Goal: Task Accomplishment & Management: Use online tool/utility

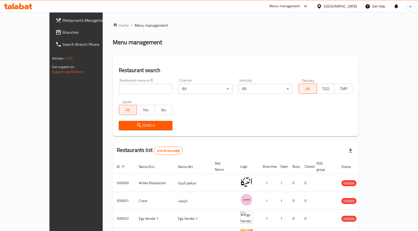
scroll to position [25, 0]
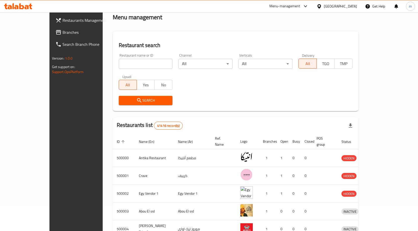
click at [348, 6] on div "Egypt" at bounding box center [340, 7] width 33 height 6
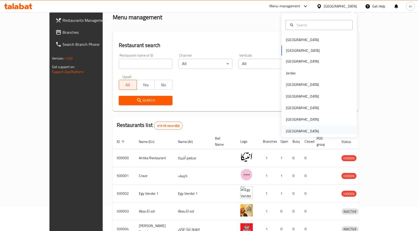
click at [292, 131] on div "[GEOGRAPHIC_DATA]" at bounding box center [302, 132] width 33 height 6
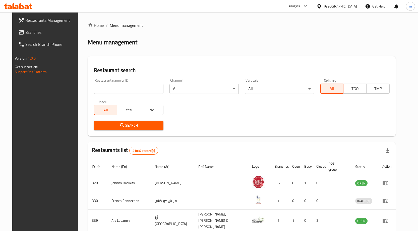
click at [19, 28] on link "Branches" at bounding box center [48, 32] width 68 height 12
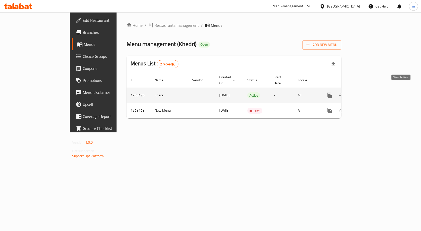
click at [369, 93] on icon "enhanced table" at bounding box center [366, 96] width 6 height 6
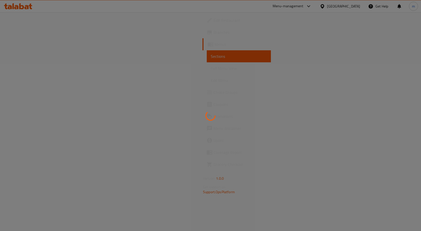
click at [229, 67] on div at bounding box center [210, 115] width 421 height 231
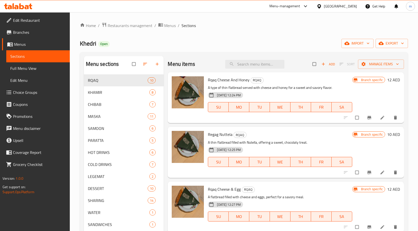
click at [40, 42] on span "Menus" at bounding box center [40, 44] width 52 height 6
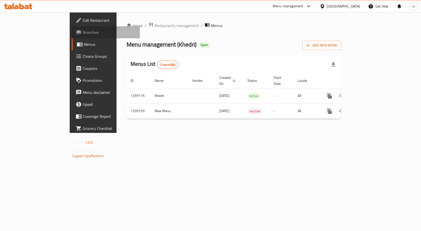
click at [83, 31] on span "Branches" at bounding box center [109, 32] width 53 height 6
click at [83, 32] on span "Branches" at bounding box center [109, 32] width 53 height 6
click at [83, 31] on span "Branches" at bounding box center [109, 32] width 53 height 6
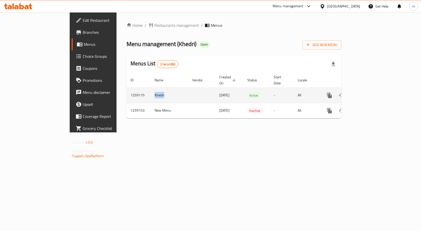
drag, startPoint x: 108, startPoint y: 91, endPoint x: 119, endPoint y: 92, distance: 11.3
click at [151, 92] on td "Khedri" at bounding box center [170, 95] width 38 height 15
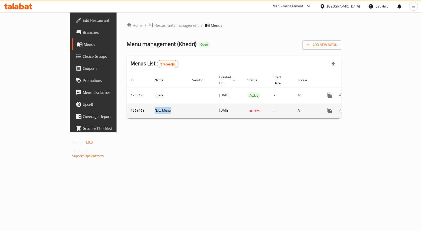
drag, startPoint x: 109, startPoint y: 105, endPoint x: 132, endPoint y: 108, distance: 23.6
click at [151, 108] on td "New Menu" at bounding box center [170, 110] width 38 height 15
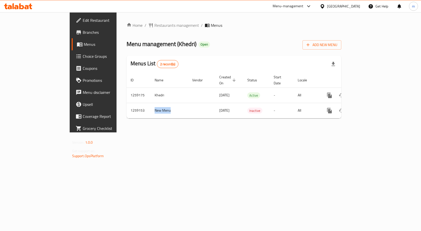
click at [83, 32] on span "Branches" at bounding box center [109, 32] width 53 height 6
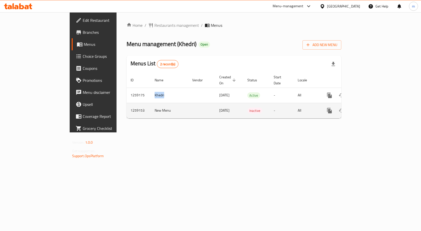
drag, startPoint x: 125, startPoint y: 93, endPoint x: 115, endPoint y: 106, distance: 16.9
click at [151, 94] on td "Khedri" at bounding box center [170, 95] width 38 height 15
drag, startPoint x: 136, startPoint y: 107, endPoint x: 178, endPoint y: 102, distance: 41.9
click at [174, 105] on tr "1259153 New Menu 26/09/2024 Inactive - All" at bounding box center [251, 110] width 249 height 15
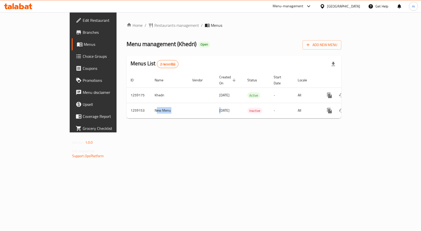
click at [84, 47] on span "Menus" at bounding box center [110, 44] width 52 height 6
drag, startPoint x: 25, startPoint y: 47, endPoint x: 25, endPoint y: 41, distance: 6.5
click at [84, 47] on span "Menus" at bounding box center [110, 44] width 52 height 6
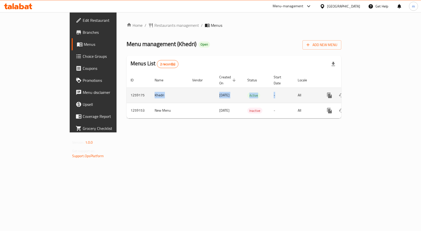
drag, startPoint x: 99, startPoint y: 89, endPoint x: 274, endPoint y: 94, distance: 175.6
click at [274, 94] on tr "1259175 Khedri [DATE] Active - All" at bounding box center [251, 95] width 249 height 15
click at [244, 89] on td "Active" at bounding box center [257, 95] width 26 height 15
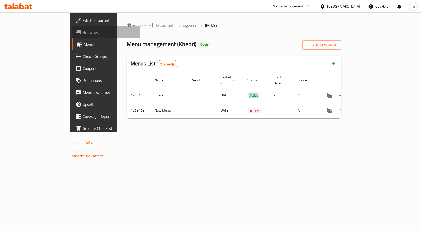
click at [83, 34] on span "Branches" at bounding box center [109, 32] width 53 height 6
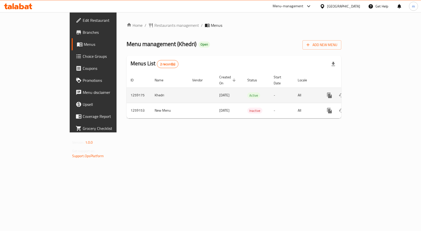
click at [369, 93] on icon "enhanced table" at bounding box center [366, 96] width 6 height 6
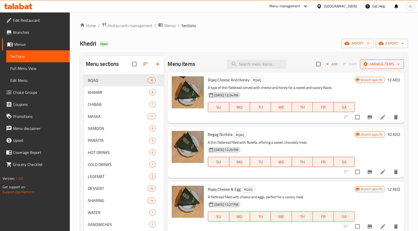
click at [386, 64] on span "Manage items" at bounding box center [382, 64] width 36 height 6
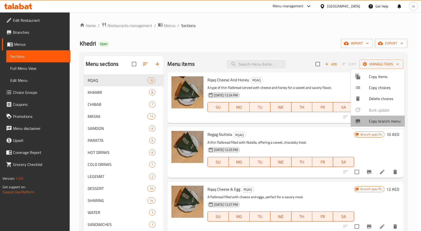
click at [372, 118] on span "Copy branch menu" at bounding box center [385, 121] width 32 height 6
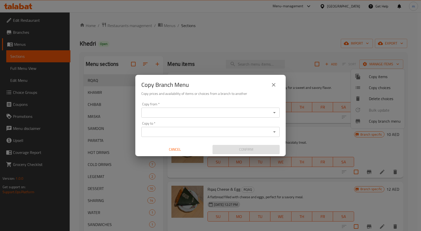
click at [174, 110] on input "Copy from   *" at bounding box center [206, 112] width 127 height 7
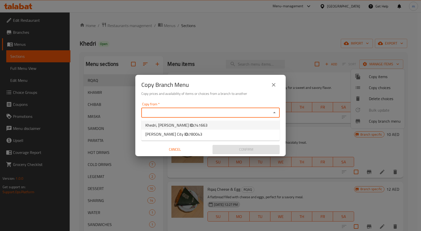
click at [190, 122] on b "ID:" at bounding box center [192, 126] width 4 height 8
type input "Khedri, [PERSON_NAME]"
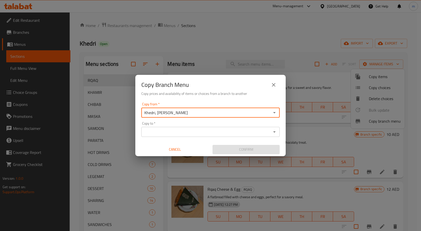
click at [177, 127] on div "Copy to *" at bounding box center [210, 132] width 138 height 10
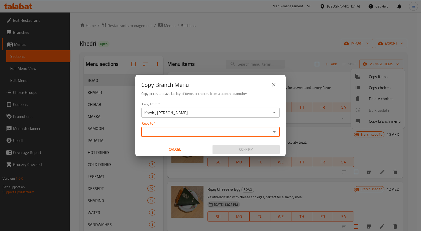
click at [177, 131] on input "Copy to   *" at bounding box center [206, 132] width 127 height 7
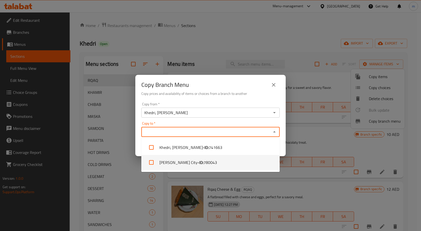
click at [179, 160] on li "[PERSON_NAME] City - ID: 780043" at bounding box center [210, 162] width 138 height 15
checkbox input "true"
click at [211, 126] on div "Copy to   * [PERSON_NAME] City Copy to *" at bounding box center [210, 129] width 138 height 15
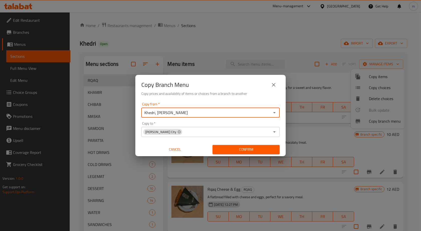
click at [200, 116] on input "Khedri, [PERSON_NAME]" at bounding box center [206, 112] width 127 height 7
click at [274, 113] on icon "Open" at bounding box center [274, 112] width 3 height 1
click at [198, 125] on li "Khedri, [PERSON_NAME] ID: 741663" at bounding box center [210, 125] width 138 height 9
click at [231, 150] on span "Confirm" at bounding box center [246, 150] width 59 height 6
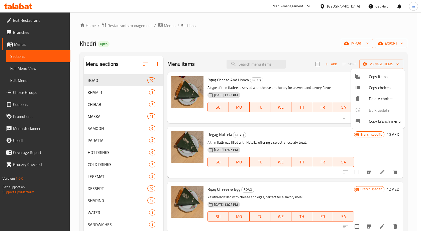
click at [313, 41] on div at bounding box center [210, 115] width 421 height 231
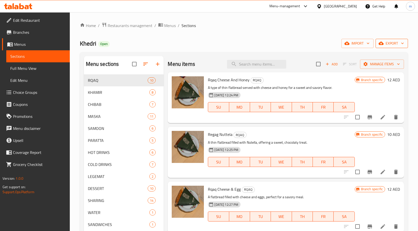
click at [393, 42] on span "export" at bounding box center [391, 43] width 24 height 6
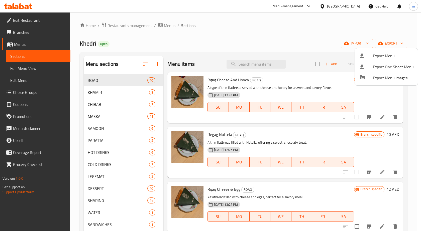
click at [268, 33] on div at bounding box center [210, 115] width 421 height 231
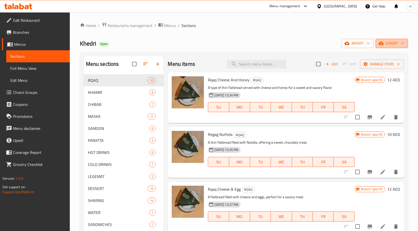
click at [387, 46] on span "export" at bounding box center [391, 43] width 24 height 6
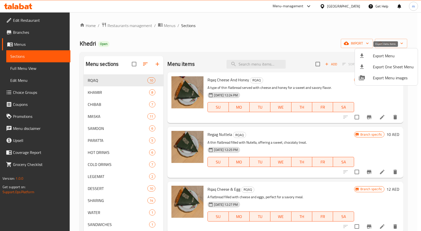
click at [379, 57] on span "Export Menu" at bounding box center [393, 56] width 41 height 6
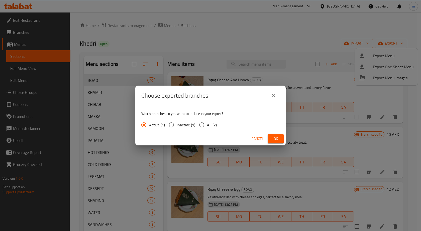
click at [200, 123] on input "All (2)" at bounding box center [202, 125] width 11 height 11
radio input "true"
click at [273, 138] on span "Ok" at bounding box center [276, 139] width 8 height 6
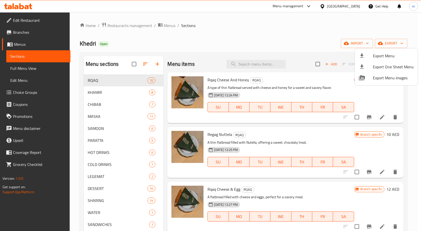
click at [269, 20] on div at bounding box center [210, 115] width 421 height 231
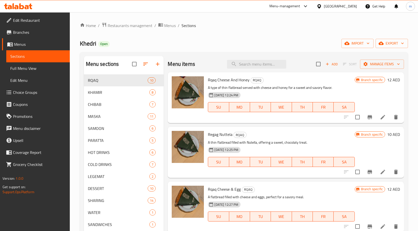
click at [52, 32] on span "Branches" at bounding box center [39, 32] width 53 height 6
